Goal: Information Seeking & Learning: Learn about a topic

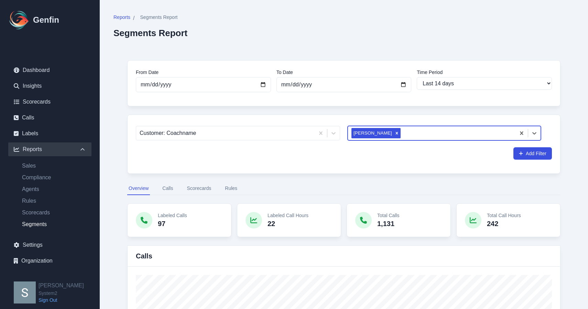
select select "14"
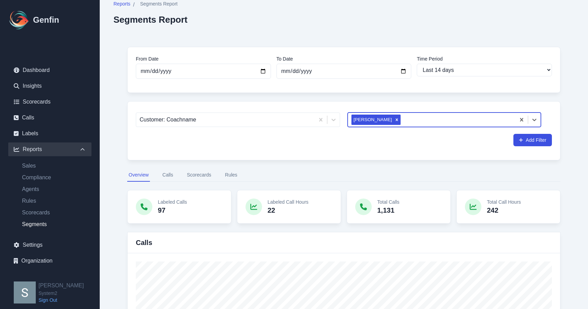
scroll to position [17, 0]
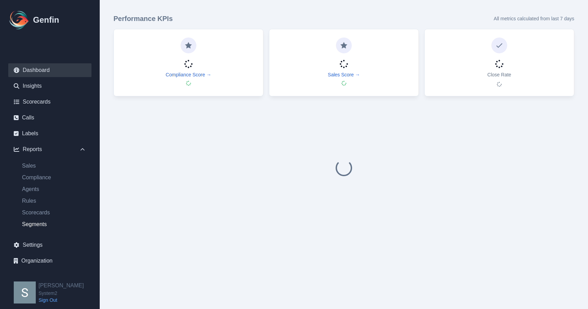
click at [40, 225] on link "Segments" at bounding box center [54, 224] width 75 height 8
select select "14"
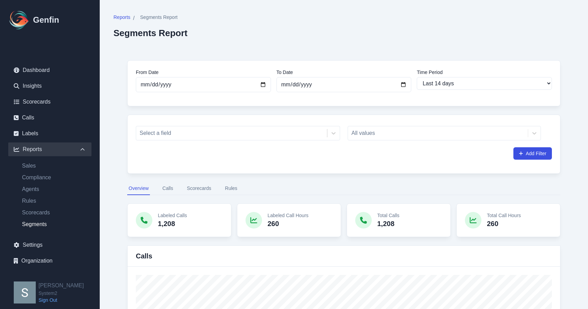
click at [416, 134] on div "All values" at bounding box center [444, 133] width 193 height 14
click at [402, 134] on div "All values" at bounding box center [444, 133] width 193 height 14
click at [535, 133] on div "All values" at bounding box center [444, 133] width 193 height 14
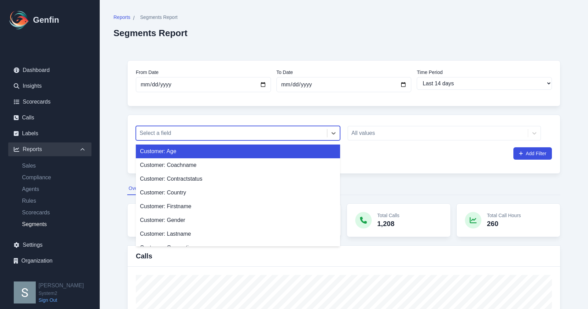
click at [278, 132] on div at bounding box center [232, 133] width 184 height 10
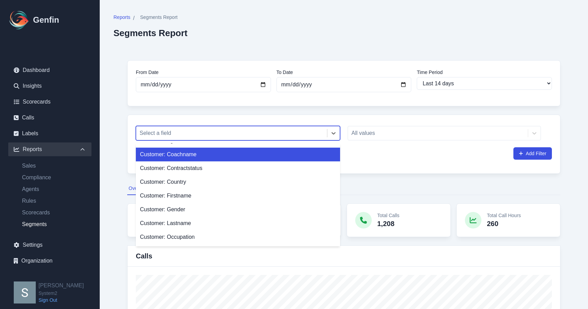
scroll to position [11, 0]
click at [246, 158] on div "Customer: Coachname" at bounding box center [238, 154] width 204 height 14
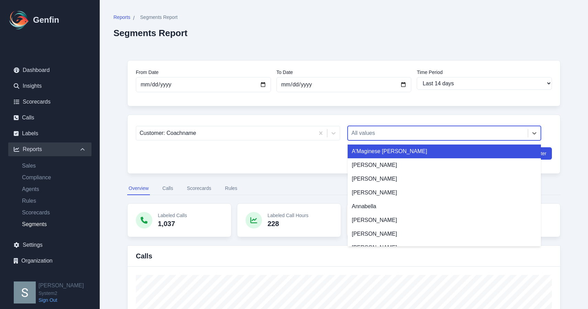
click at [395, 136] on div at bounding box center [438, 133] width 173 height 10
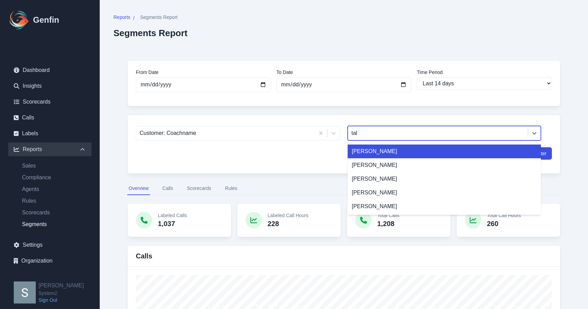
type input "tali"
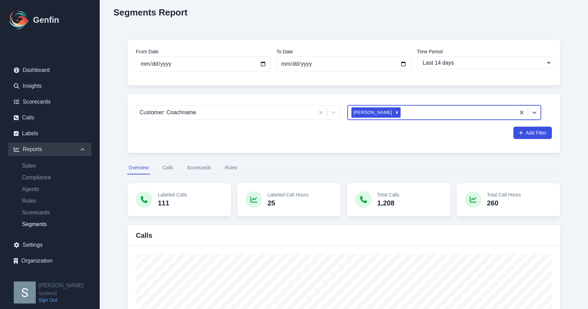
scroll to position [18, 0]
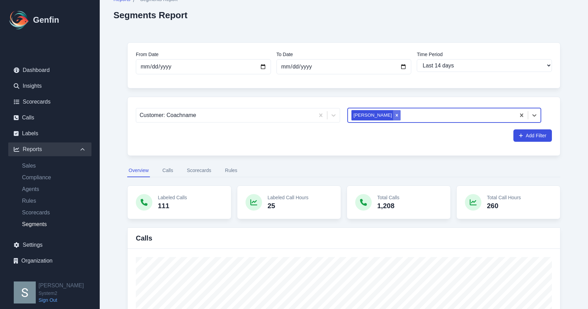
click at [395, 114] on icon "Remove Taliyah Dozier" at bounding box center [397, 115] width 5 height 5
click at [445, 113] on div at bounding box center [438, 115] width 173 height 10
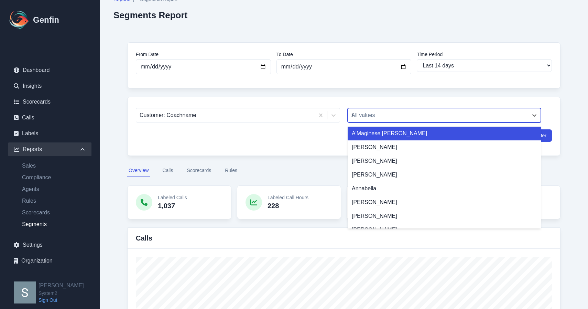
type input "tal"
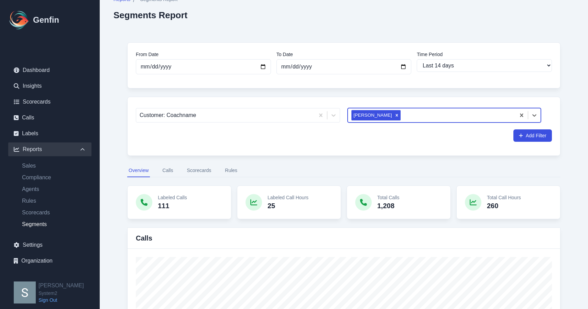
click at [395, 117] on icon "Remove Taliyah Dozier" at bounding box center [397, 115] width 5 height 5
click at [387, 117] on div at bounding box center [438, 115] width 173 height 10
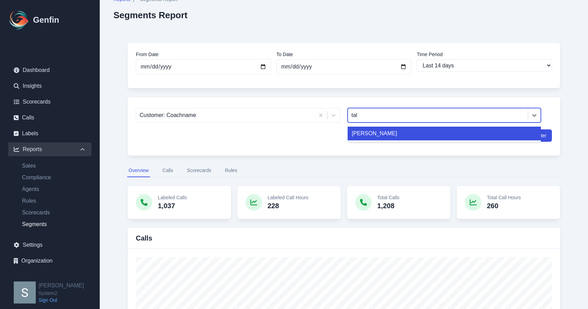
type input "tali"
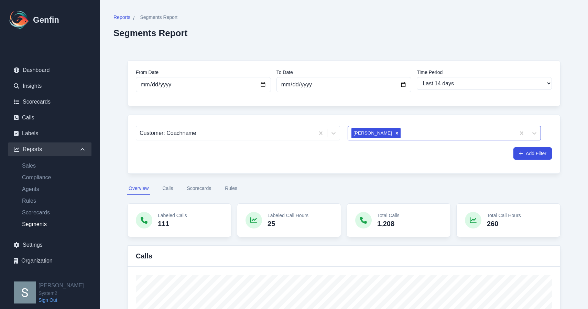
click at [182, 218] on p "Labeled Calls" at bounding box center [172, 215] width 29 height 7
click at [171, 215] on p "Labeled Calls" at bounding box center [172, 215] width 29 height 7
click at [146, 217] on icon at bounding box center [144, 220] width 7 height 7
click at [168, 189] on button "Calls" at bounding box center [167, 188] width 13 height 13
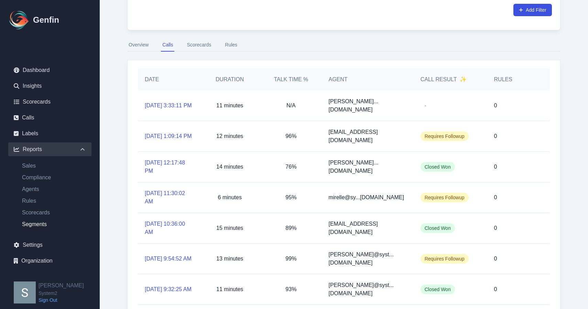
scroll to position [145, 0]
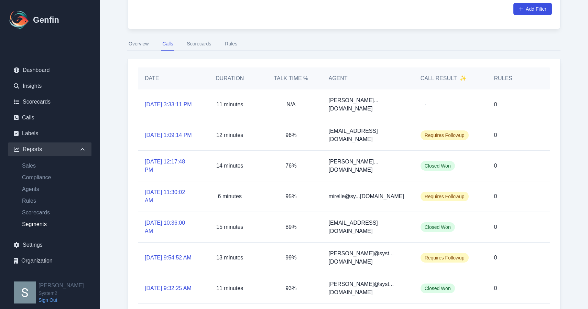
click at [297, 76] on h5 "Talk Time %" at bounding box center [290, 78] width 47 height 8
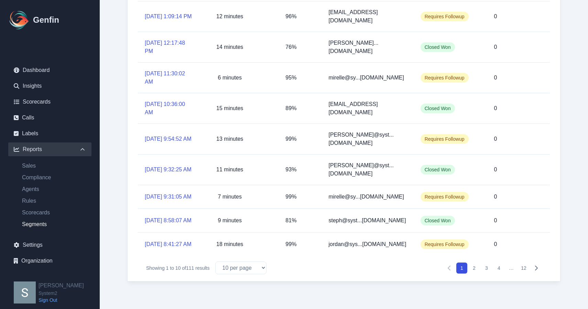
scroll to position [284, 0]
click at [452, 192] on span "Requires Followup" at bounding box center [445, 197] width 48 height 10
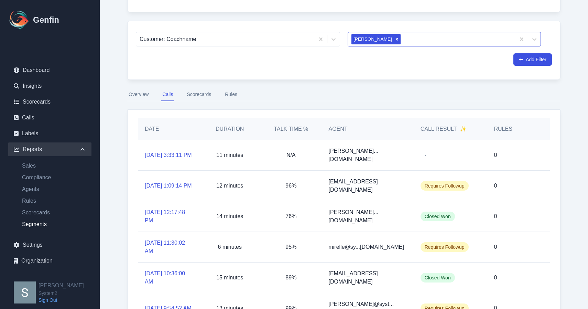
scroll to position [18, 0]
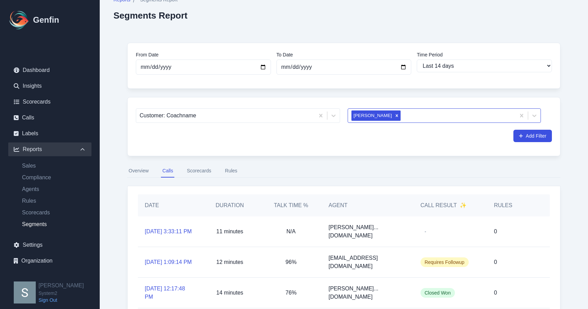
click at [202, 168] on button "Scorecards" at bounding box center [198, 170] width 27 height 13
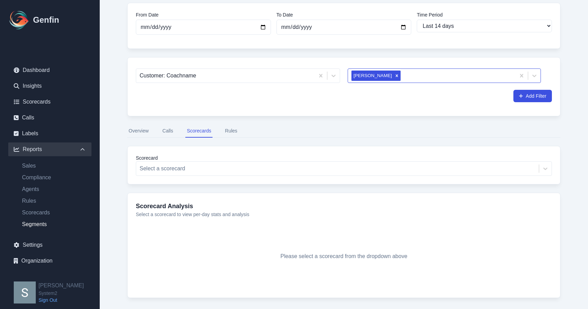
scroll to position [59, 0]
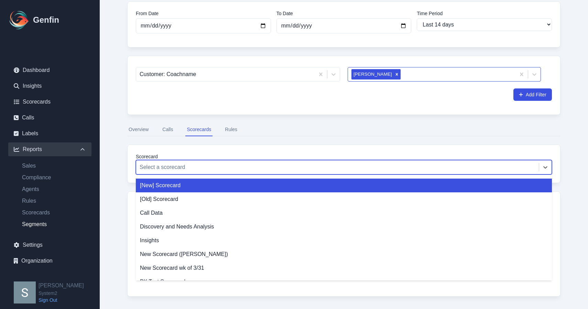
click at [327, 163] on div at bounding box center [338, 167] width 396 height 10
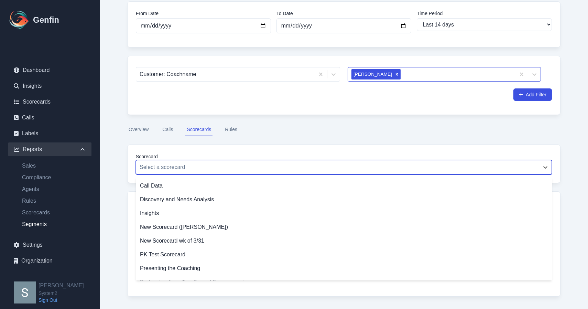
scroll to position [31, 0]
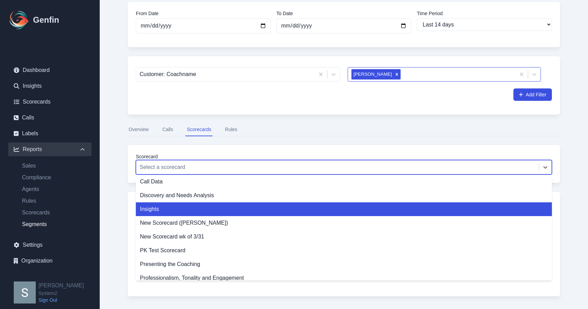
click at [307, 206] on div "Insights" at bounding box center [344, 209] width 416 height 14
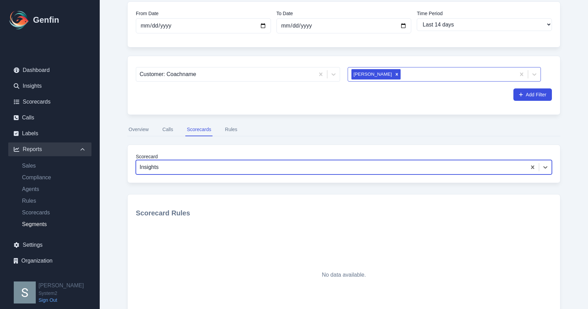
scroll to position [76, 0]
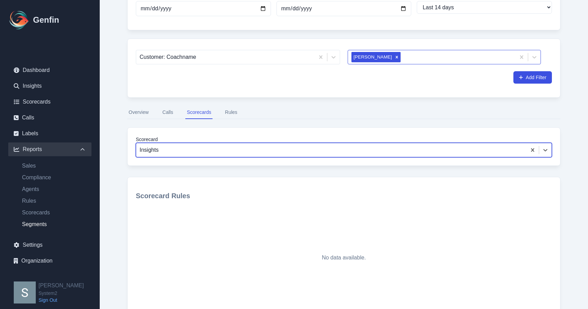
click at [307, 156] on div "Insights" at bounding box center [331, 150] width 391 height 12
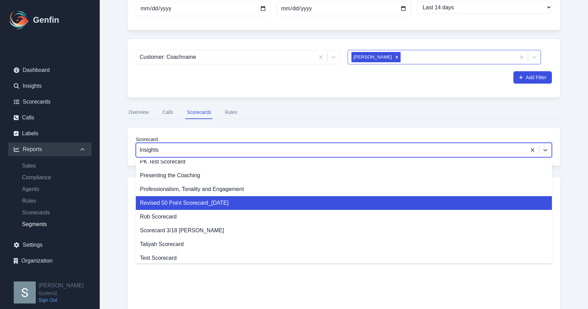
scroll to position [106, 0]
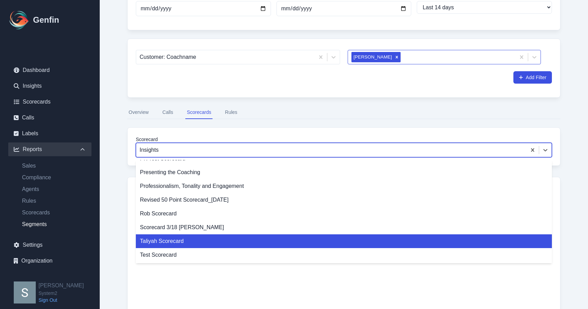
click at [281, 236] on div "Taliyah Scorecard" at bounding box center [344, 241] width 416 height 14
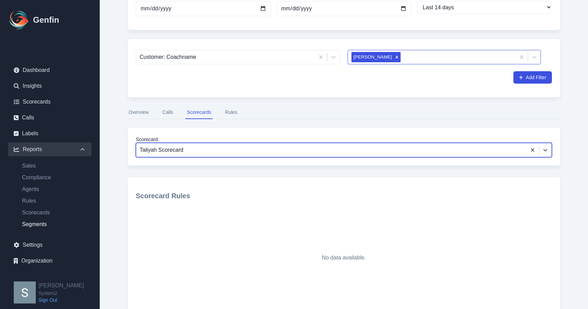
click at [278, 153] on div at bounding box center [332, 150] width 384 height 10
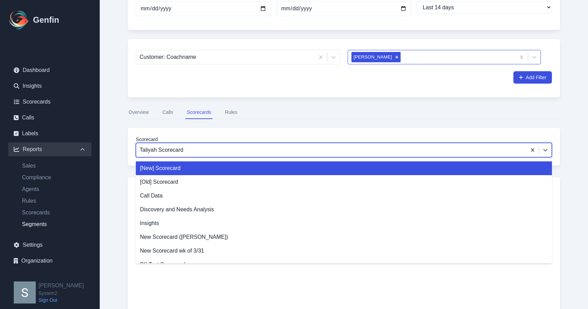
click at [255, 172] on div "[New] Scorecard" at bounding box center [344, 168] width 416 height 14
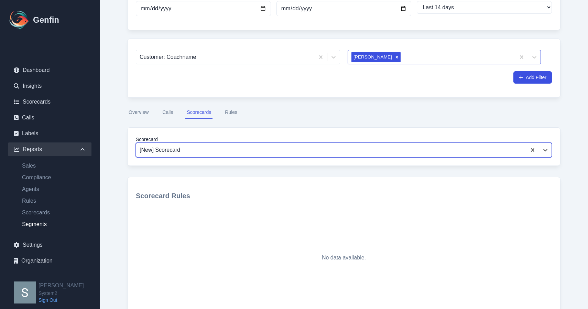
click at [247, 153] on div at bounding box center [332, 150] width 384 height 10
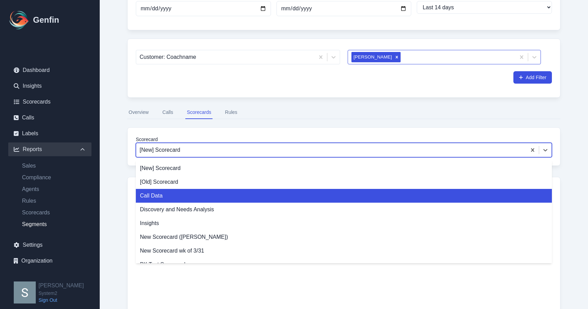
click at [239, 195] on div "Call Data" at bounding box center [344, 196] width 416 height 14
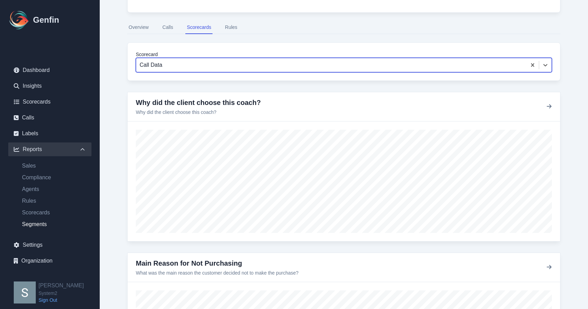
scroll to position [162, 0]
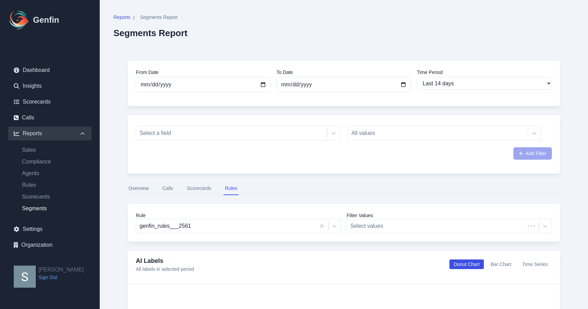
select select "14"
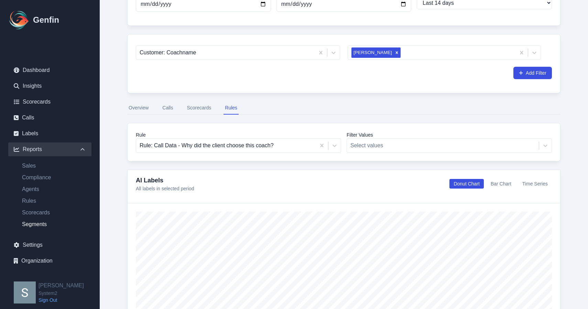
scroll to position [66, 0]
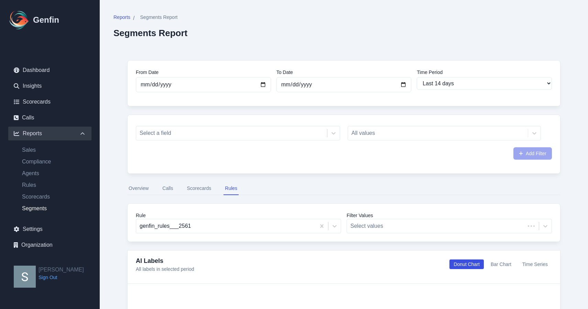
select select "14"
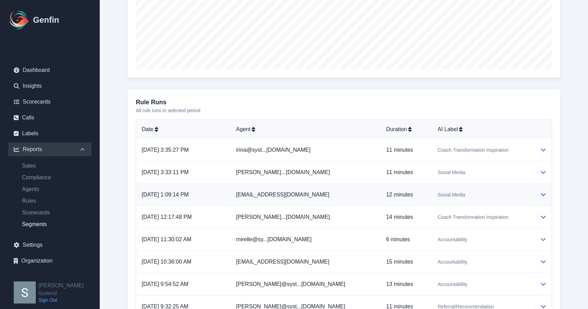
scroll to position [329, 0]
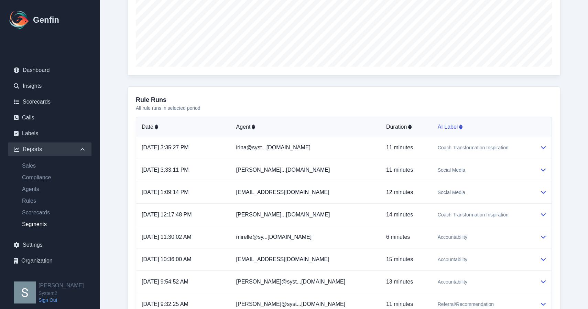
click at [439, 130] on div "AI Label" at bounding box center [483, 127] width 91 height 8
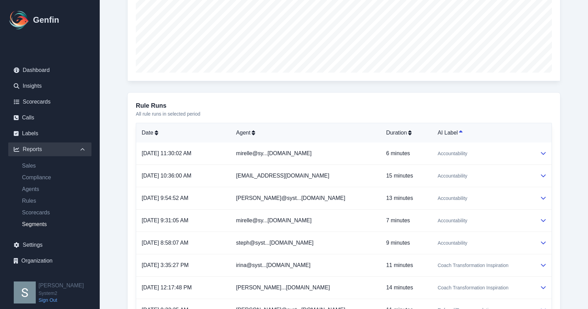
scroll to position [325, 0]
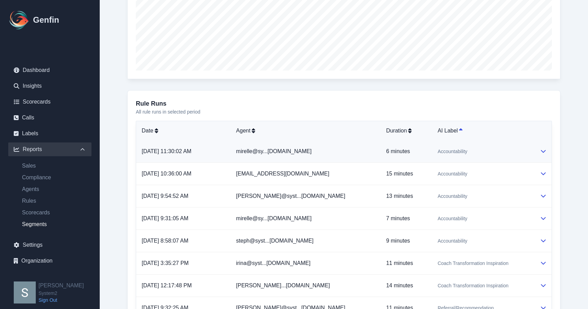
click at [544, 150] on icon at bounding box center [544, 151] width 6 height 6
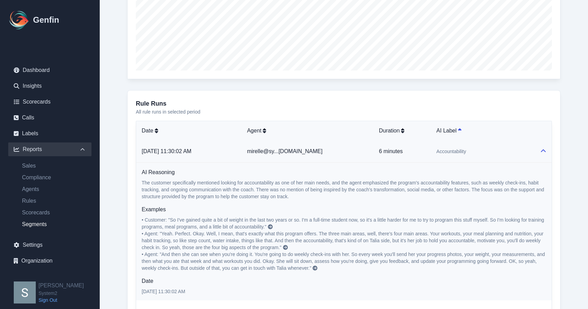
click at [543, 152] on icon at bounding box center [544, 151] width 6 height 6
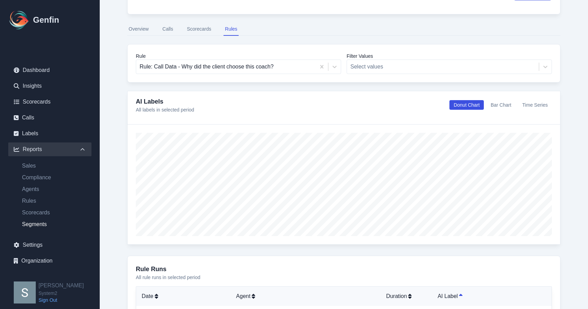
scroll to position [159, 0]
click at [499, 107] on button "Bar Chart" at bounding box center [501, 106] width 29 height 10
click at [521, 109] on button "Time Series" at bounding box center [536, 106] width 34 height 10
click at [467, 111] on div "AI Labels All labels in selected period Donut Chart Bar Chart Time Series" at bounding box center [344, 105] width 416 height 17
click at [468, 103] on button "Donut Chart" at bounding box center [467, 106] width 34 height 10
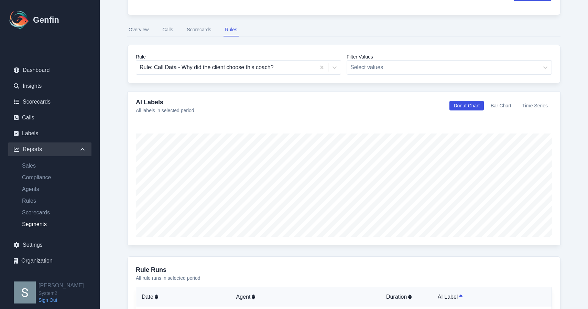
click at [487, 105] on button "Bar Chart" at bounding box center [501, 106] width 29 height 10
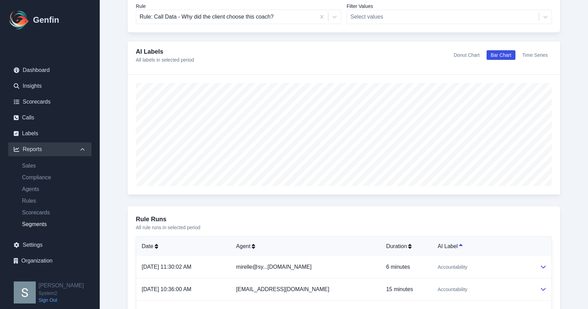
scroll to position [0, 0]
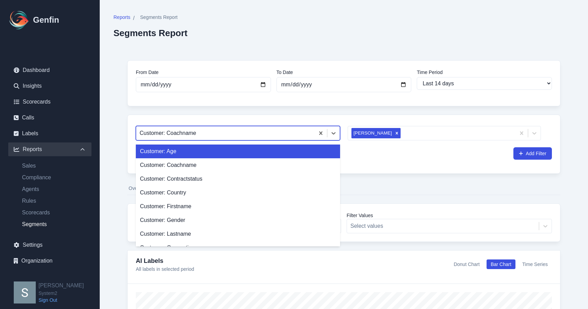
click at [271, 136] on div at bounding box center [226, 133] width 172 height 10
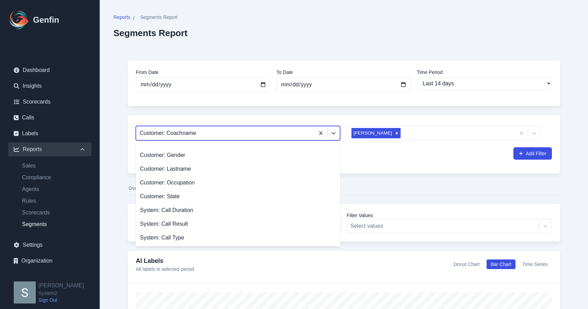
scroll to position [73, 0]
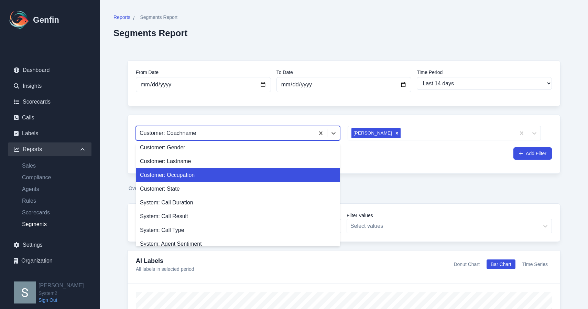
click at [262, 173] on div "Customer: Occupation" at bounding box center [238, 175] width 204 height 14
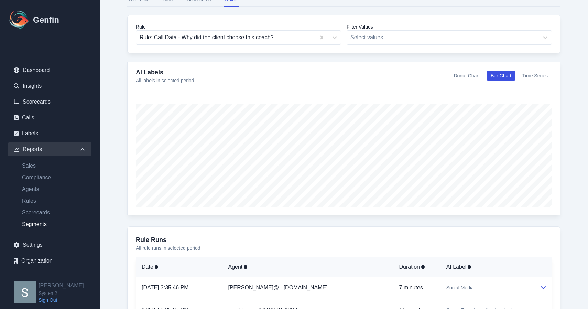
scroll to position [175, 0]
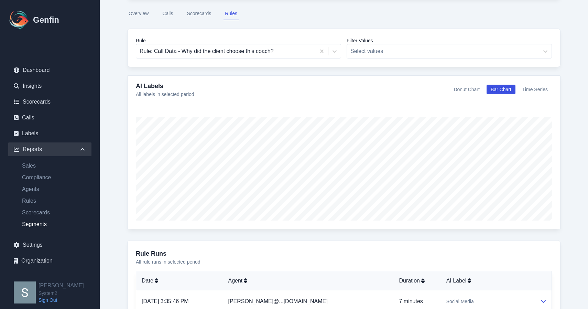
click at [287, 97] on div "AI Labels All labels in selected period Donut Chart Bar Chart Time Series" at bounding box center [344, 89] width 416 height 17
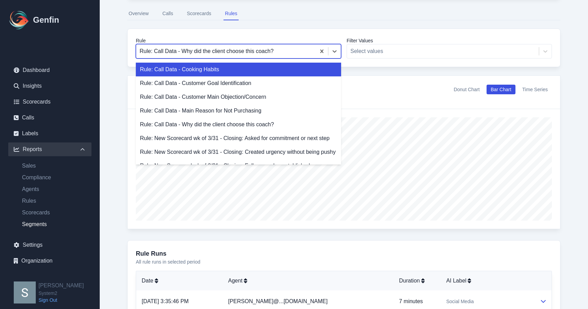
click at [272, 55] on div at bounding box center [226, 51] width 173 height 10
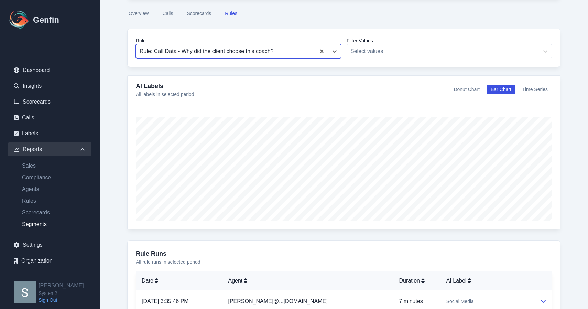
click at [272, 55] on div at bounding box center [226, 51] width 173 height 10
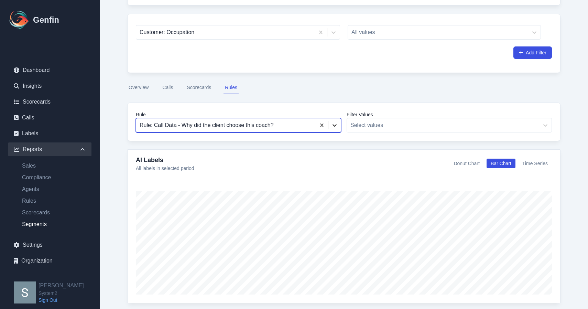
scroll to position [46, 0]
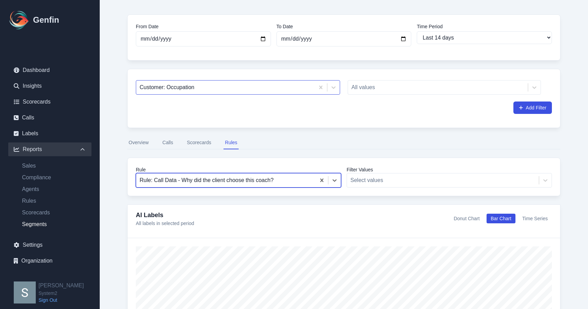
click at [298, 92] on div at bounding box center [226, 88] width 172 height 10
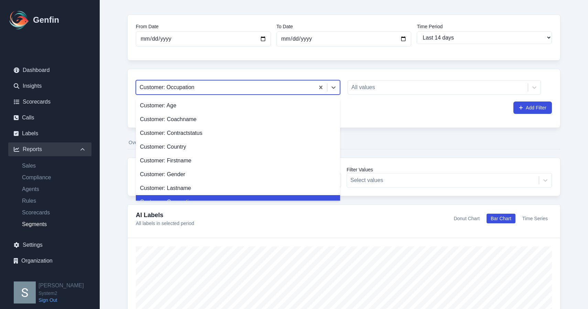
scroll to position [13, 0]
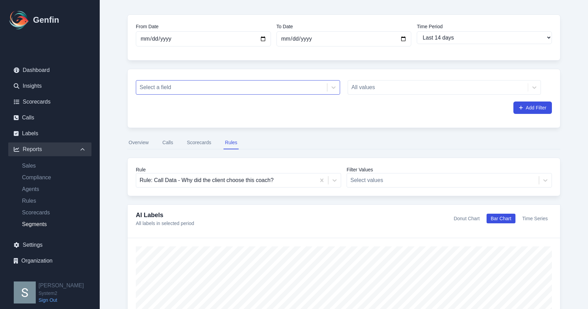
click at [364, 91] on div "All values" at bounding box center [444, 87] width 193 height 14
click at [365, 88] on div "All values" at bounding box center [444, 87] width 193 height 14
click at [405, 92] on div "All values" at bounding box center [444, 87] width 193 height 14
click at [532, 89] on div "All values" at bounding box center [444, 87] width 193 height 14
click at [258, 90] on div at bounding box center [232, 88] width 184 height 10
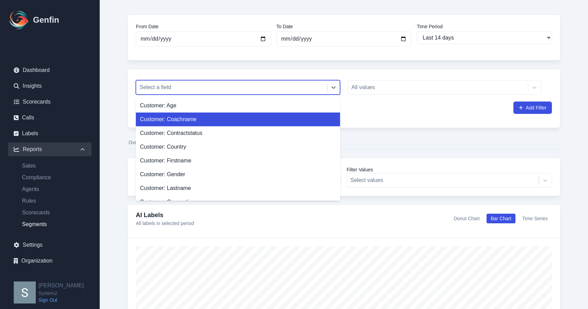
click at [234, 122] on div "Customer: Coachname" at bounding box center [238, 120] width 204 height 14
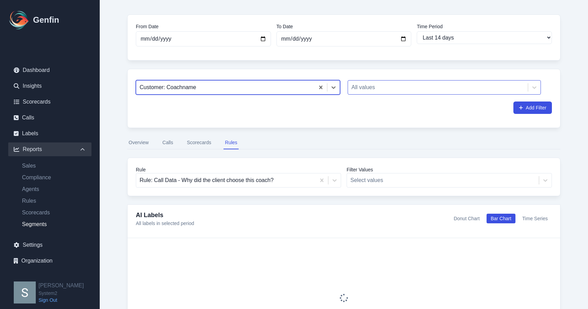
click at [382, 90] on div at bounding box center [438, 88] width 173 height 10
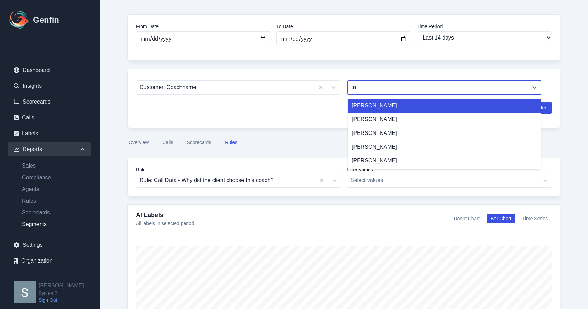
type input "tal"
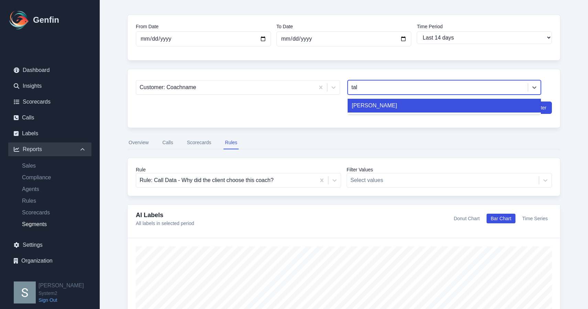
click at [395, 108] on div "Taliyah Dozier" at bounding box center [444, 106] width 193 height 14
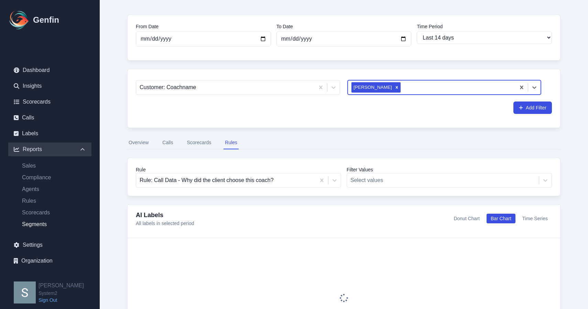
click at [377, 144] on nav "Overview Calls Scorecards Rules" at bounding box center [344, 142] width 434 height 13
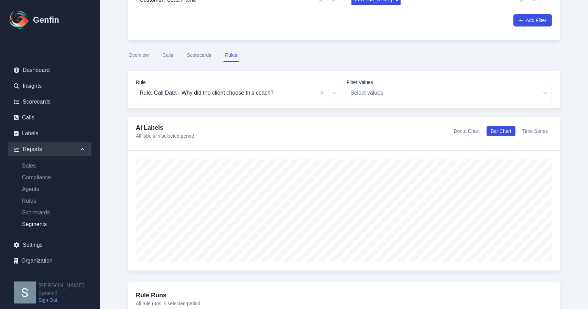
scroll to position [137, 0]
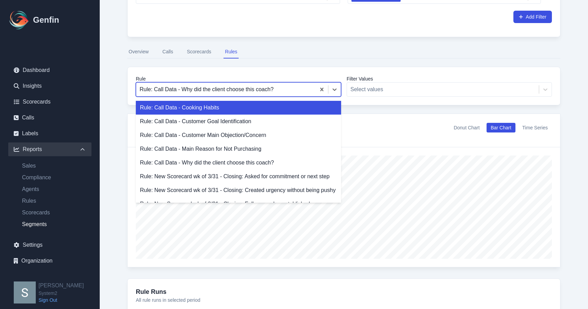
click at [281, 91] on div at bounding box center [226, 90] width 173 height 10
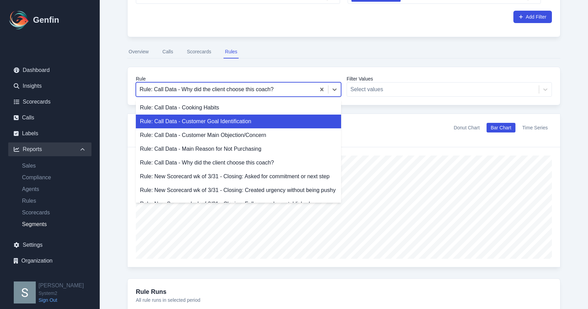
click at [268, 125] on div "Rule: Call Data - Customer Goal Identification" at bounding box center [238, 122] width 205 height 14
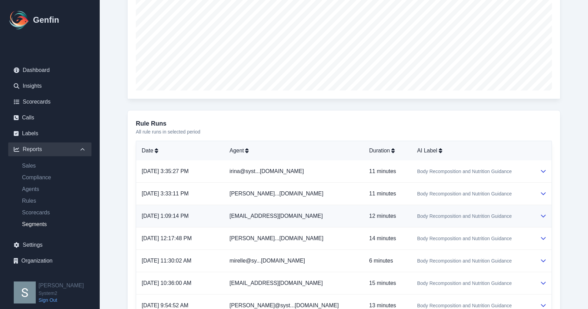
scroll to position [309, 0]
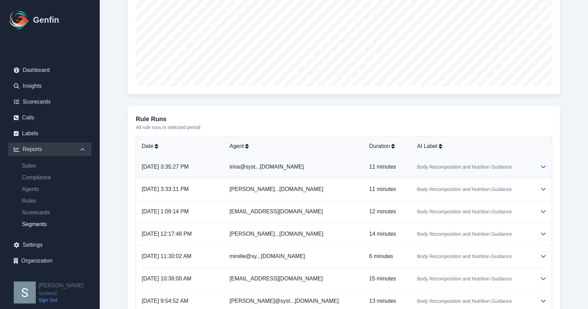
click at [514, 171] on td "Body Recomposition and Nutrition Guidance" at bounding box center [473, 167] width 123 height 22
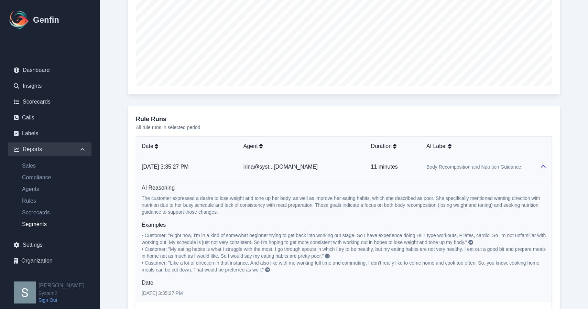
click at [514, 171] on td "Body Recomposition and Nutrition Guidance" at bounding box center [478, 167] width 114 height 22
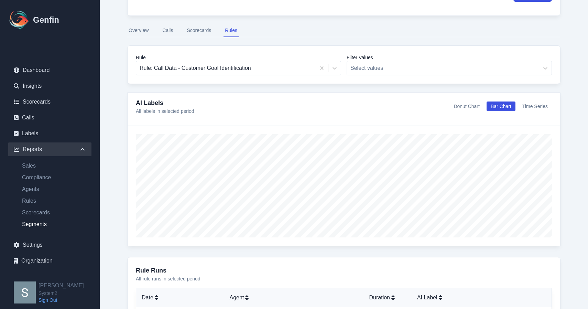
scroll to position [159, 0]
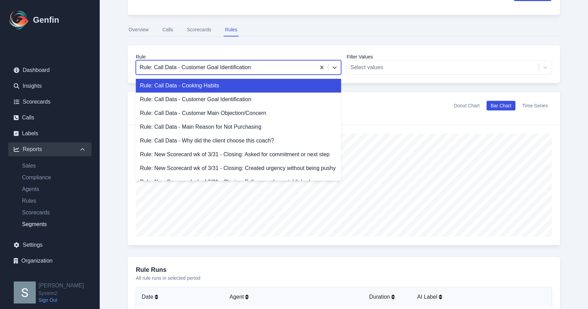
click at [233, 70] on div at bounding box center [226, 68] width 173 height 10
click at [233, 89] on div "Rule: Call Data - Cooking Habits" at bounding box center [238, 86] width 205 height 14
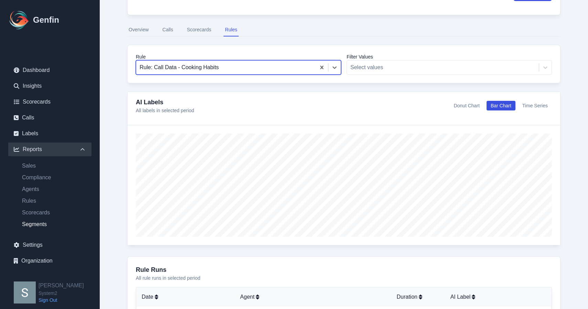
click at [225, 67] on div at bounding box center [226, 68] width 173 height 10
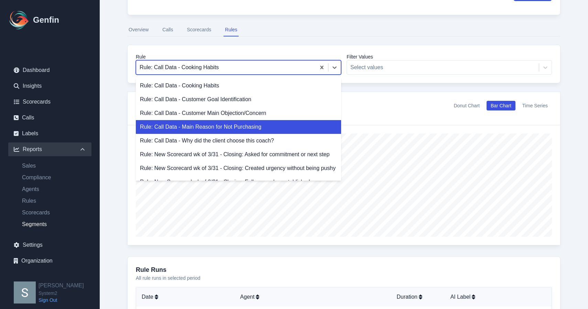
click at [221, 127] on div "Rule: Call Data - Main Reason for Not Purchasing" at bounding box center [238, 127] width 205 height 14
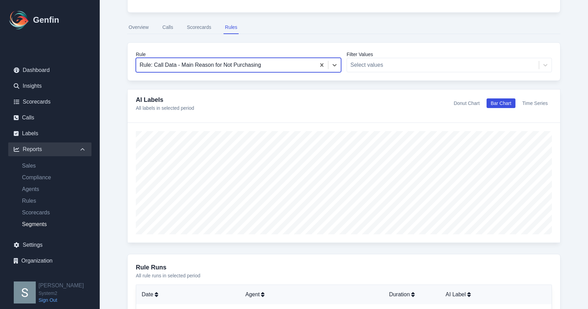
scroll to position [163, 0]
click at [458, 107] on div "AI Labels All labels in selected period Donut Chart Bar Chart Time Series" at bounding box center [344, 101] width 416 height 17
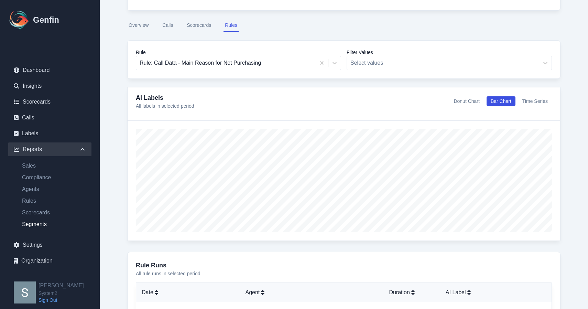
click at [462, 103] on button "Donut Chart" at bounding box center [467, 101] width 34 height 10
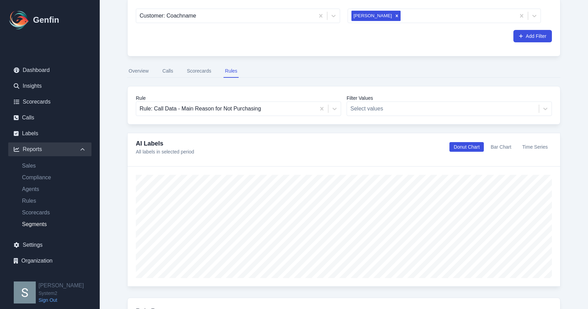
scroll to position [119, 0]
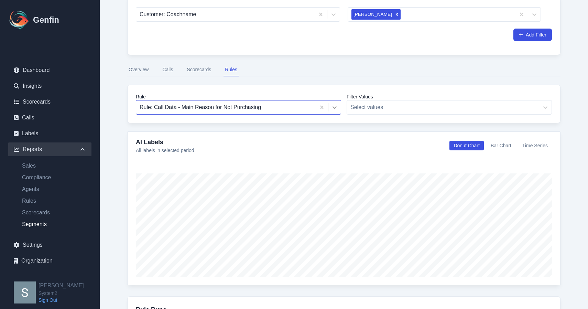
click at [335, 108] on icon at bounding box center [335, 107] width 4 height 2
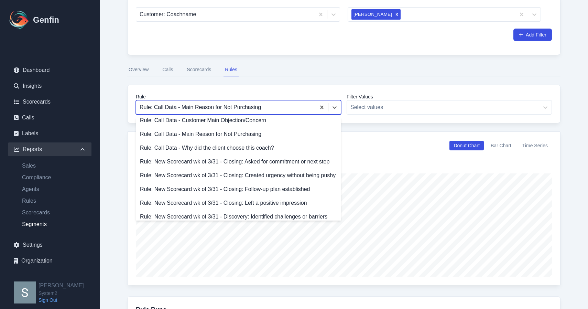
scroll to position [36, 0]
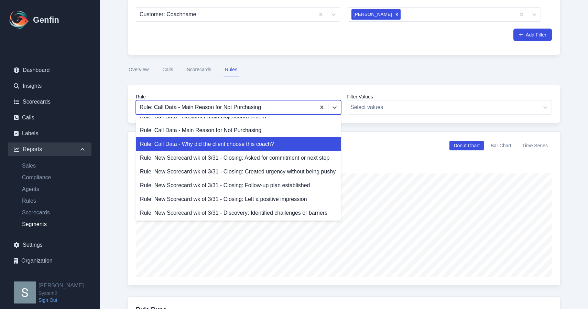
click at [309, 142] on div "Rule: Call Data - Why did the client choose this coach?" at bounding box center [238, 144] width 205 height 14
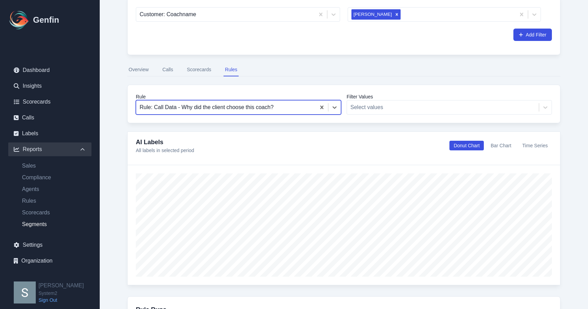
scroll to position [120, 0]
click at [371, 108] on div at bounding box center [443, 107] width 185 height 10
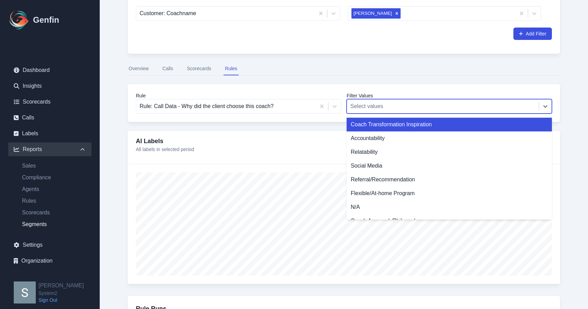
click at [371, 108] on div at bounding box center [443, 107] width 185 height 10
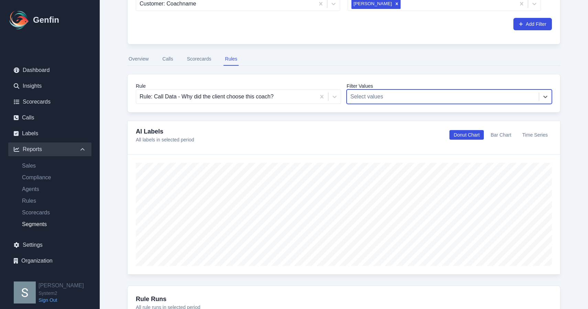
scroll to position [132, 0]
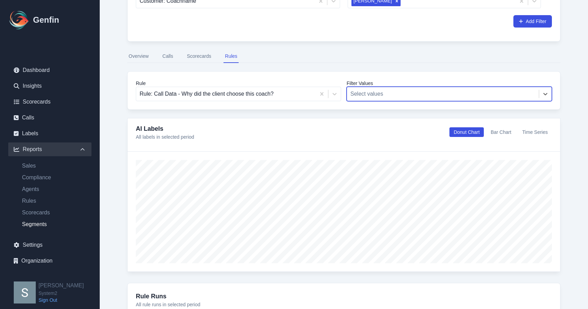
click at [499, 133] on button "Bar Chart" at bounding box center [501, 132] width 29 height 10
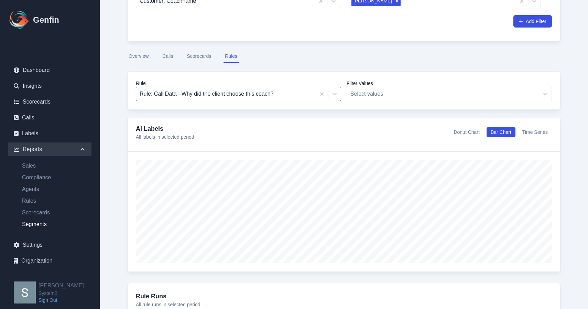
click at [287, 91] on div at bounding box center [226, 94] width 173 height 10
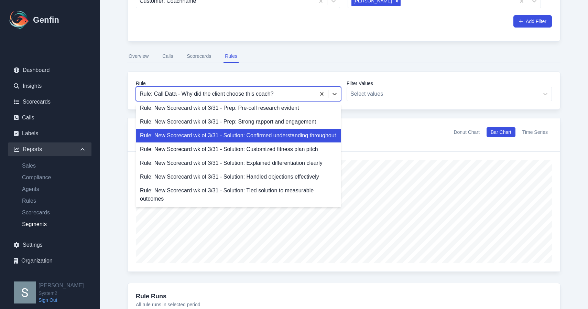
scroll to position [0, 0]
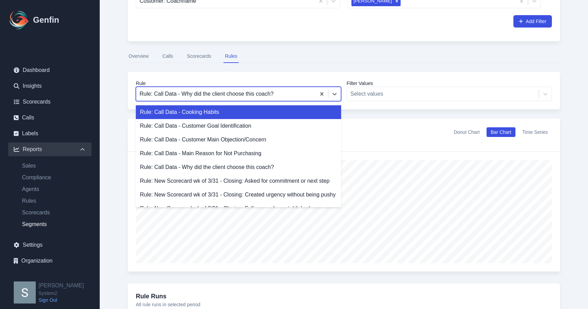
click at [353, 56] on nav "Overview Calls Scorecards Rules" at bounding box center [344, 56] width 434 height 13
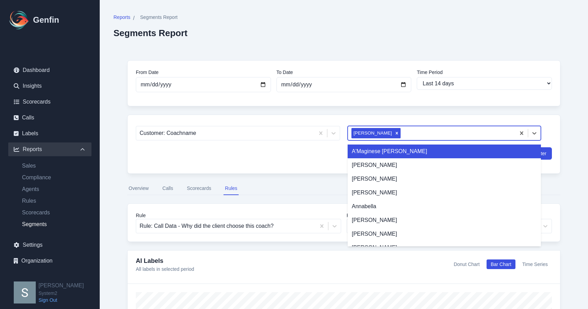
click at [383, 134] on div "Taliyah Dozier" at bounding box center [373, 133] width 42 height 10
click at [393, 136] on div "Remove Taliyah Dozier" at bounding box center [397, 133] width 8 height 10
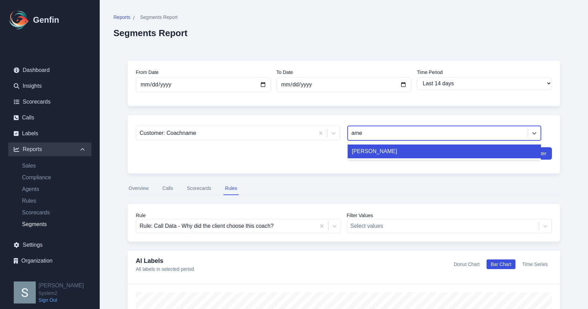
type input "amer"
click at [414, 155] on div "America Perez" at bounding box center [444, 152] width 193 height 14
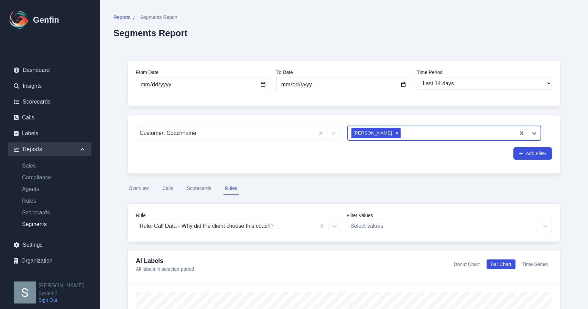
click at [334, 173] on div "Customer: Coachname option America Perez, selected. America Perez Add Filter" at bounding box center [344, 144] width 434 height 59
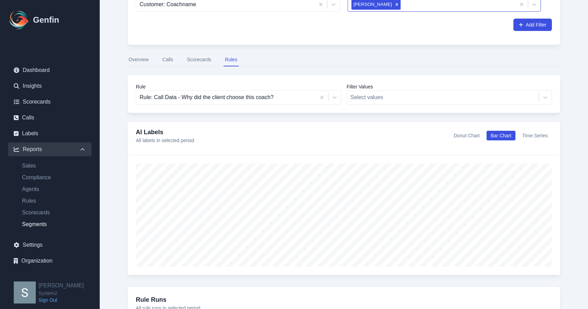
scroll to position [129, 0]
click at [291, 104] on div "Rule: Call Data - Why did the client choose this coach?" at bounding box center [238, 97] width 205 height 14
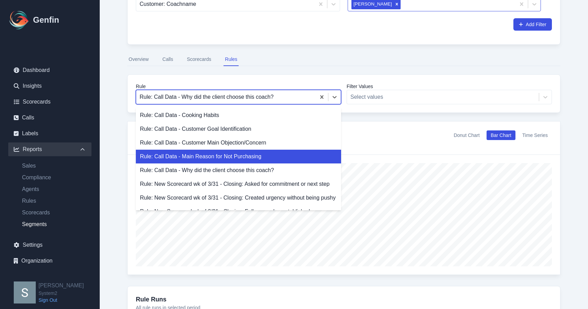
click at [256, 154] on div "Rule: Call Data - Main Reason for Not Purchasing" at bounding box center [238, 157] width 205 height 14
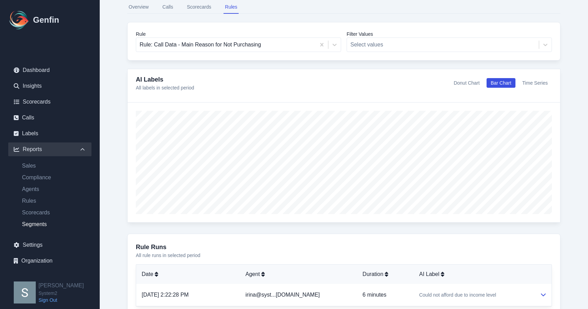
scroll to position [226, 0]
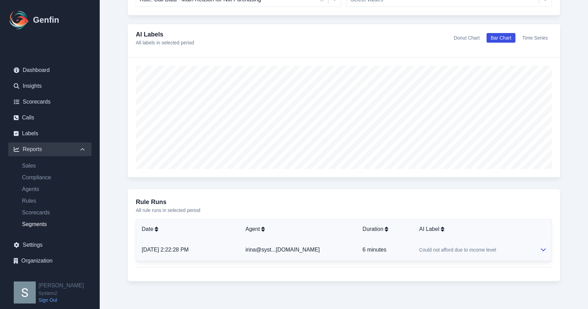
click at [465, 245] on td "Could not afford due to income level" at bounding box center [474, 250] width 121 height 22
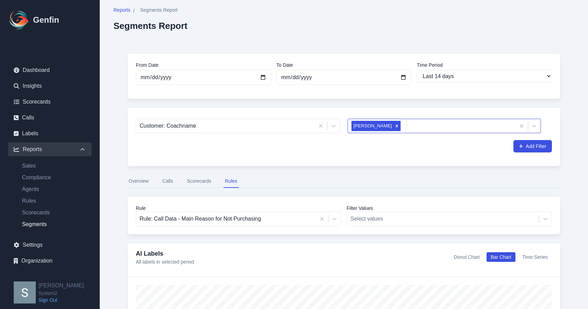
scroll to position [0, 0]
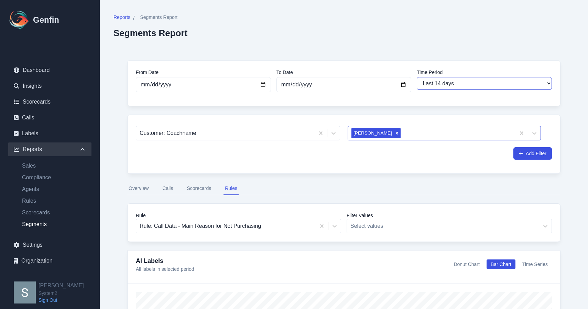
click at [445, 84] on select "Last 7 days Last 14 days Last 30 days Last 90 days Last 180 days Last 365 days …" at bounding box center [484, 83] width 135 height 13
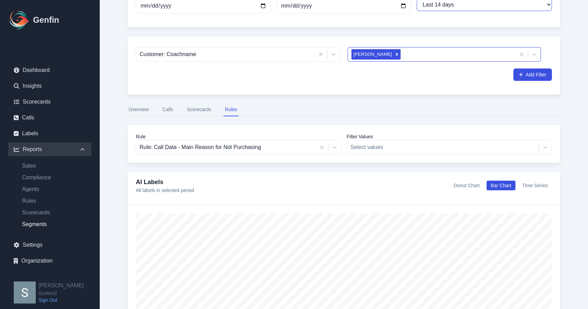
scroll to position [77, 0]
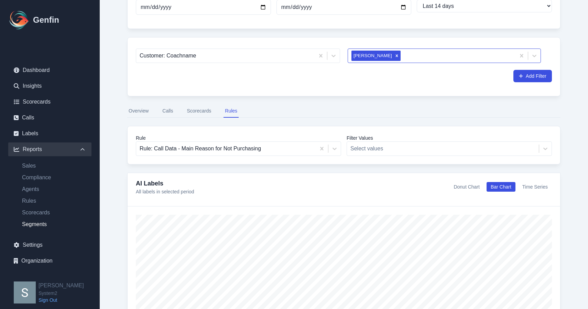
click at [133, 110] on button "Overview" at bounding box center [138, 111] width 23 height 13
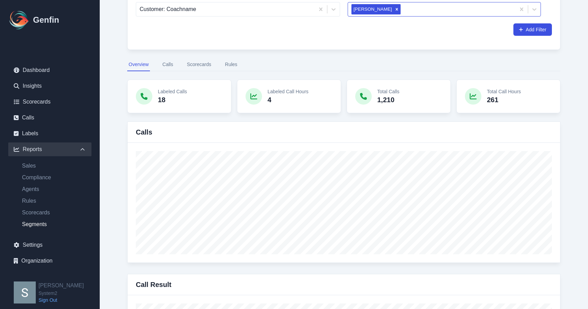
scroll to position [100, 0]
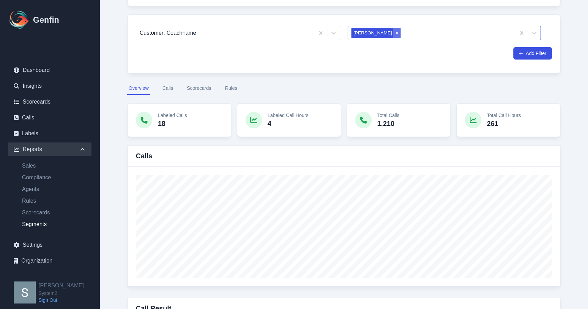
click at [395, 34] on icon "Remove America Perez" at bounding box center [397, 33] width 5 height 5
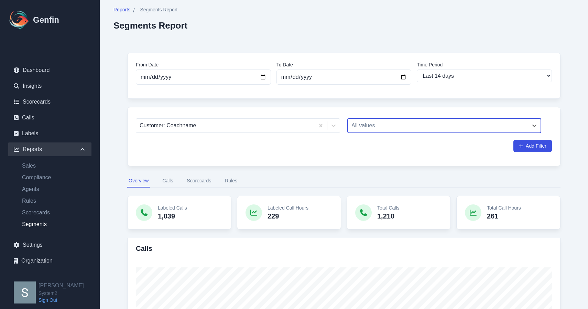
scroll to position [9, 0]
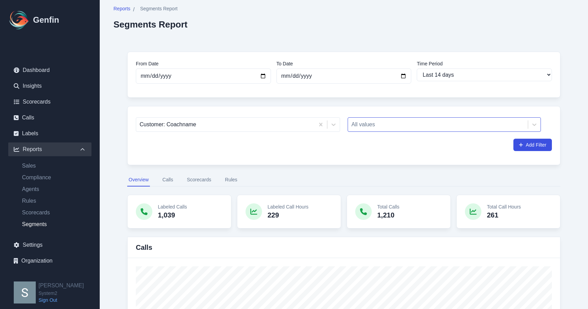
click at [171, 183] on button "Calls" at bounding box center [167, 179] width 13 height 13
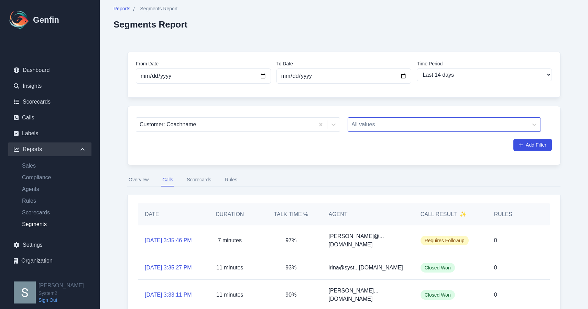
click at [196, 181] on button "Scorecards" at bounding box center [198, 179] width 27 height 13
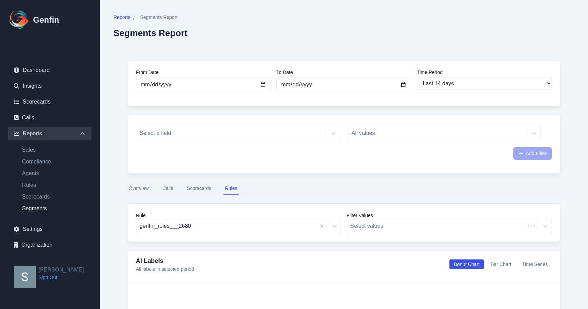
select select "14"
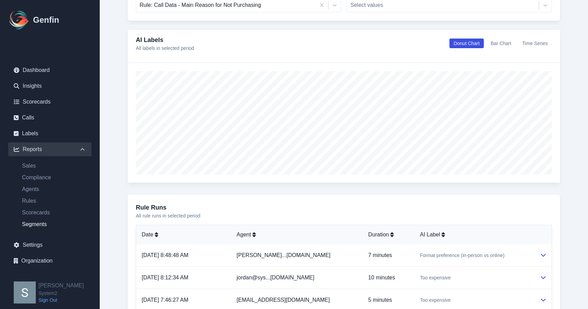
scroll to position [221, 0]
